Goal: Navigation & Orientation: Find specific page/section

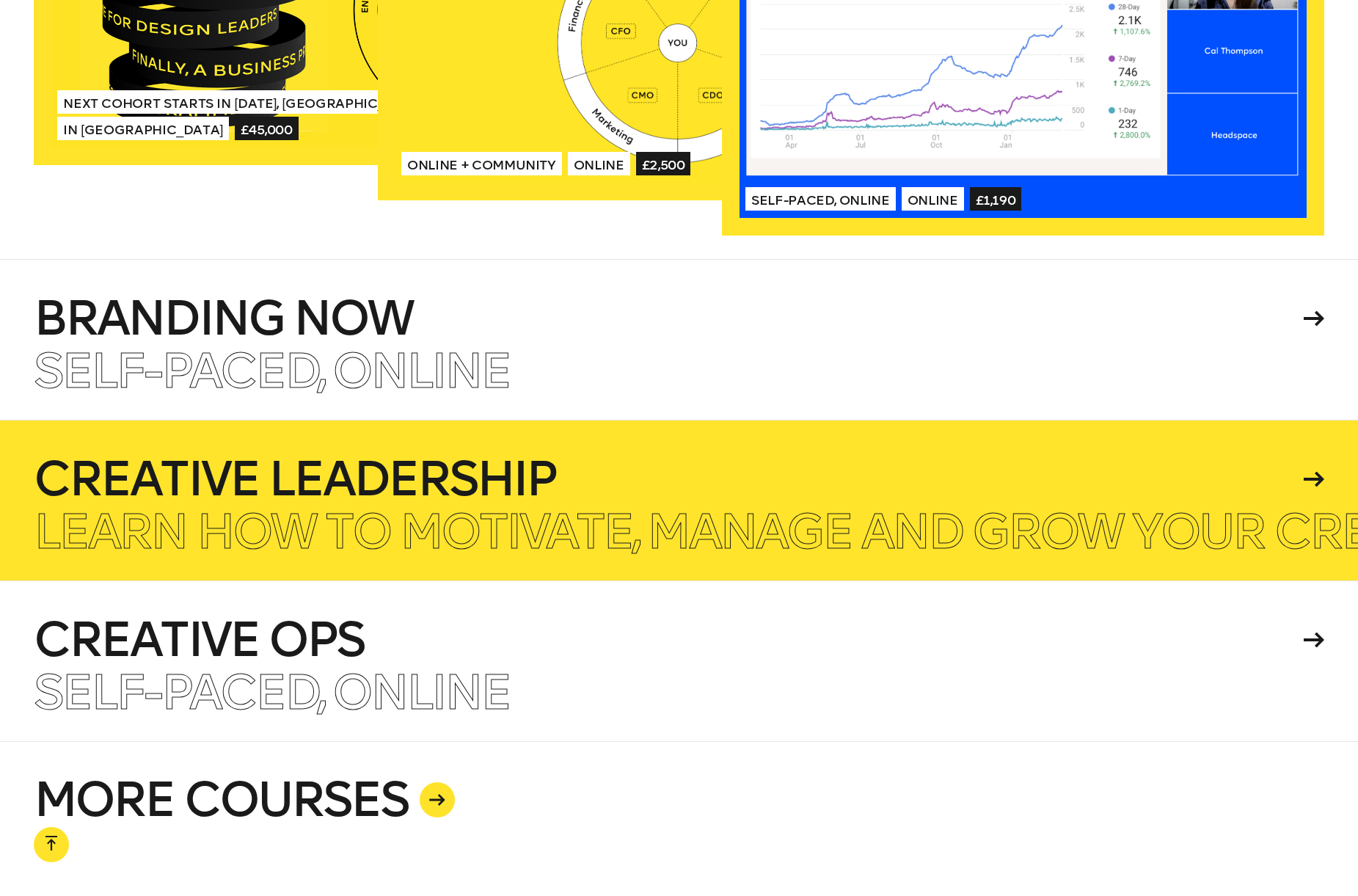
scroll to position [3499, 0]
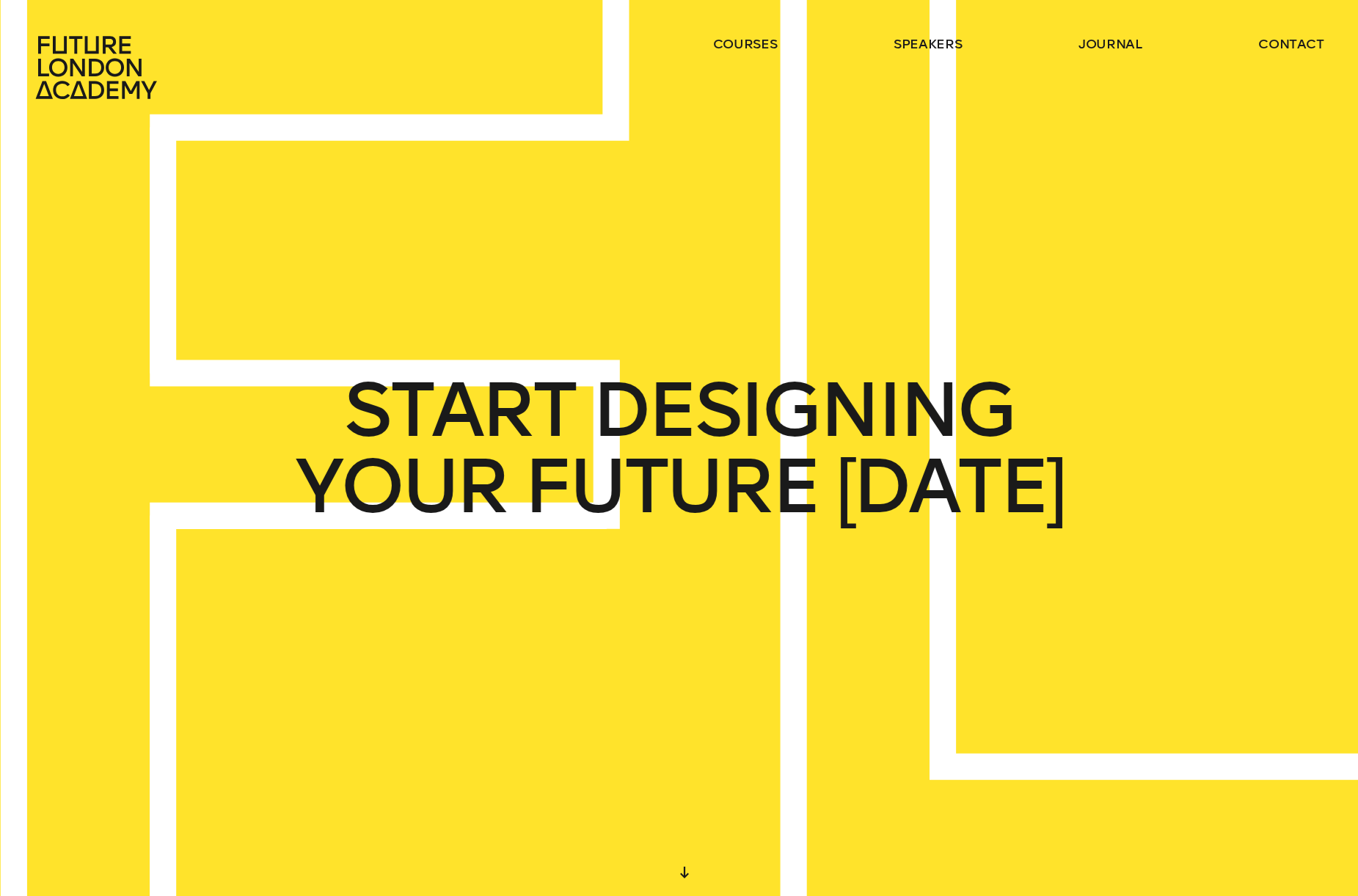
click at [926, 29] on header "courses speakers journal contact" at bounding box center [679, 49] width 1358 height 100
click at [928, 40] on link "speakers" at bounding box center [927, 44] width 68 height 18
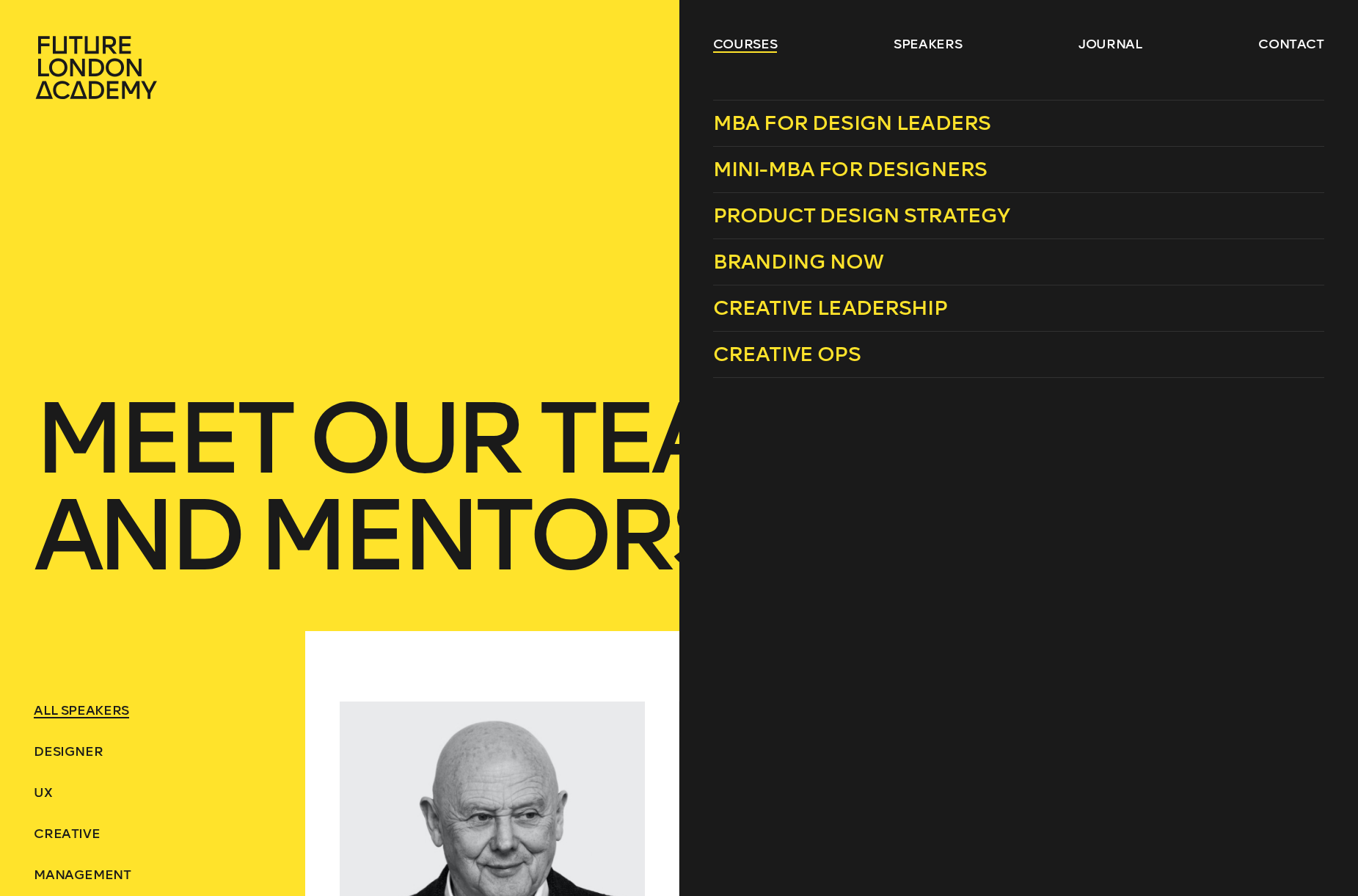
click at [762, 45] on link "courses" at bounding box center [745, 44] width 64 height 18
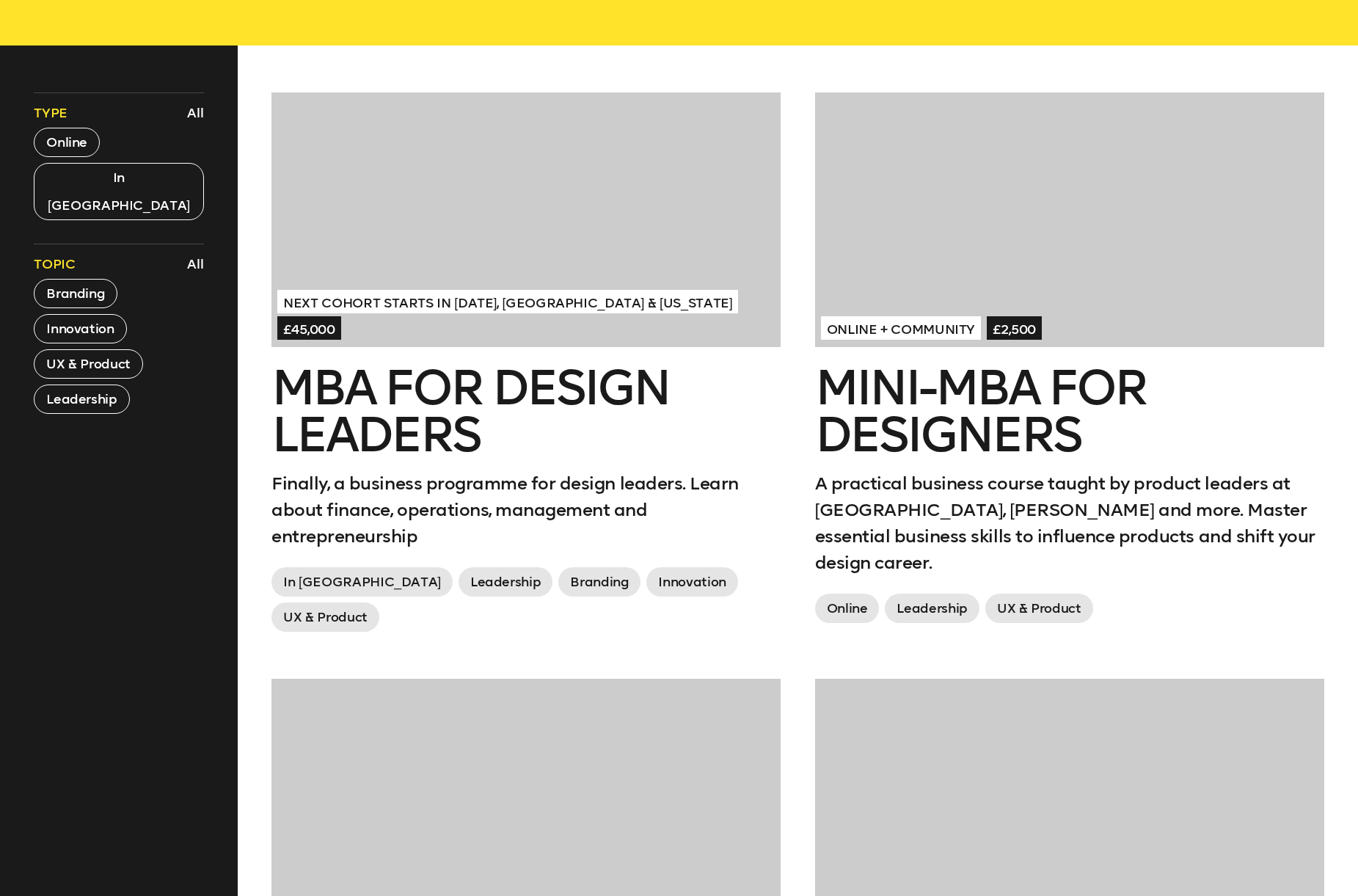
scroll to position [568, 0]
